Goal: Find specific page/section: Find specific page/section

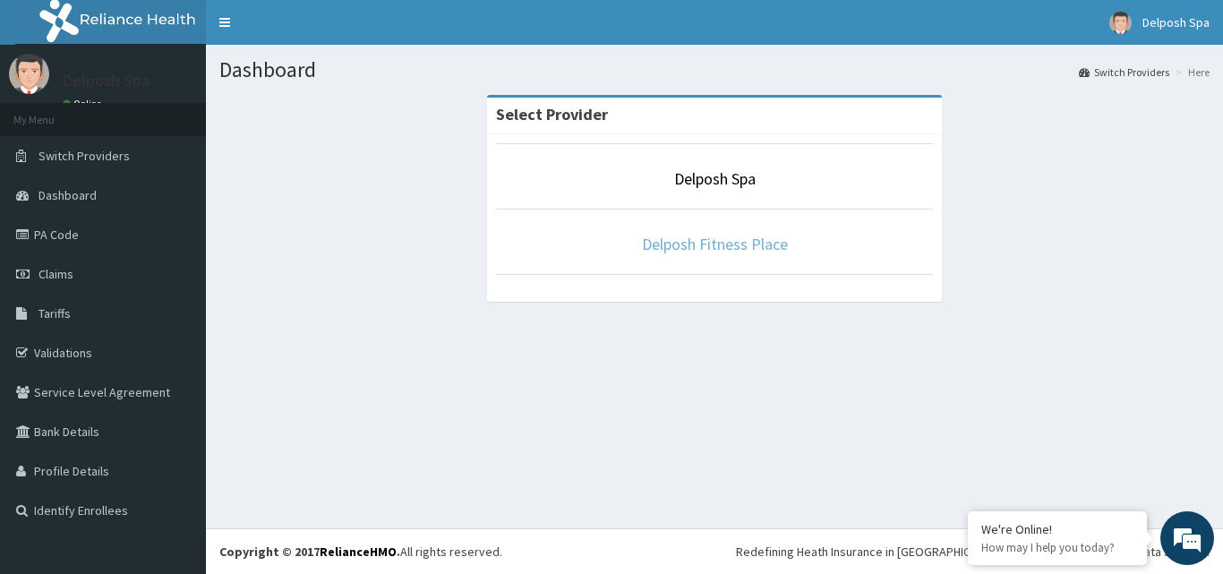
click at [679, 236] on link "Delposh Fitness Place" at bounding box center [715, 244] width 146 height 21
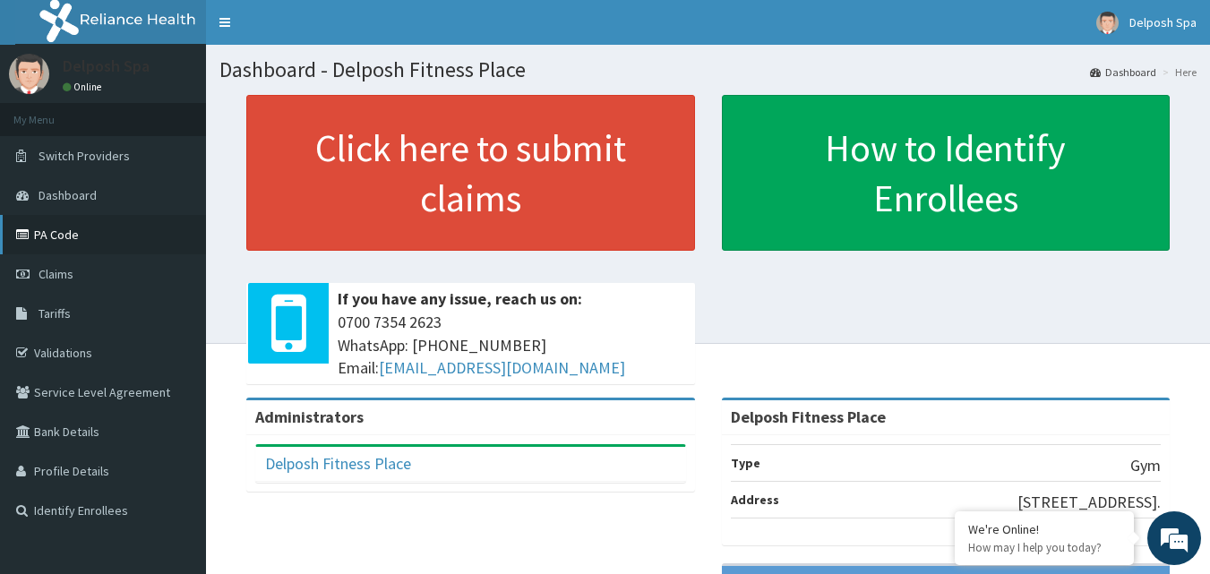
click at [62, 238] on link "PA Code" at bounding box center [103, 234] width 206 height 39
